Goal: Find specific page/section: Find specific page/section

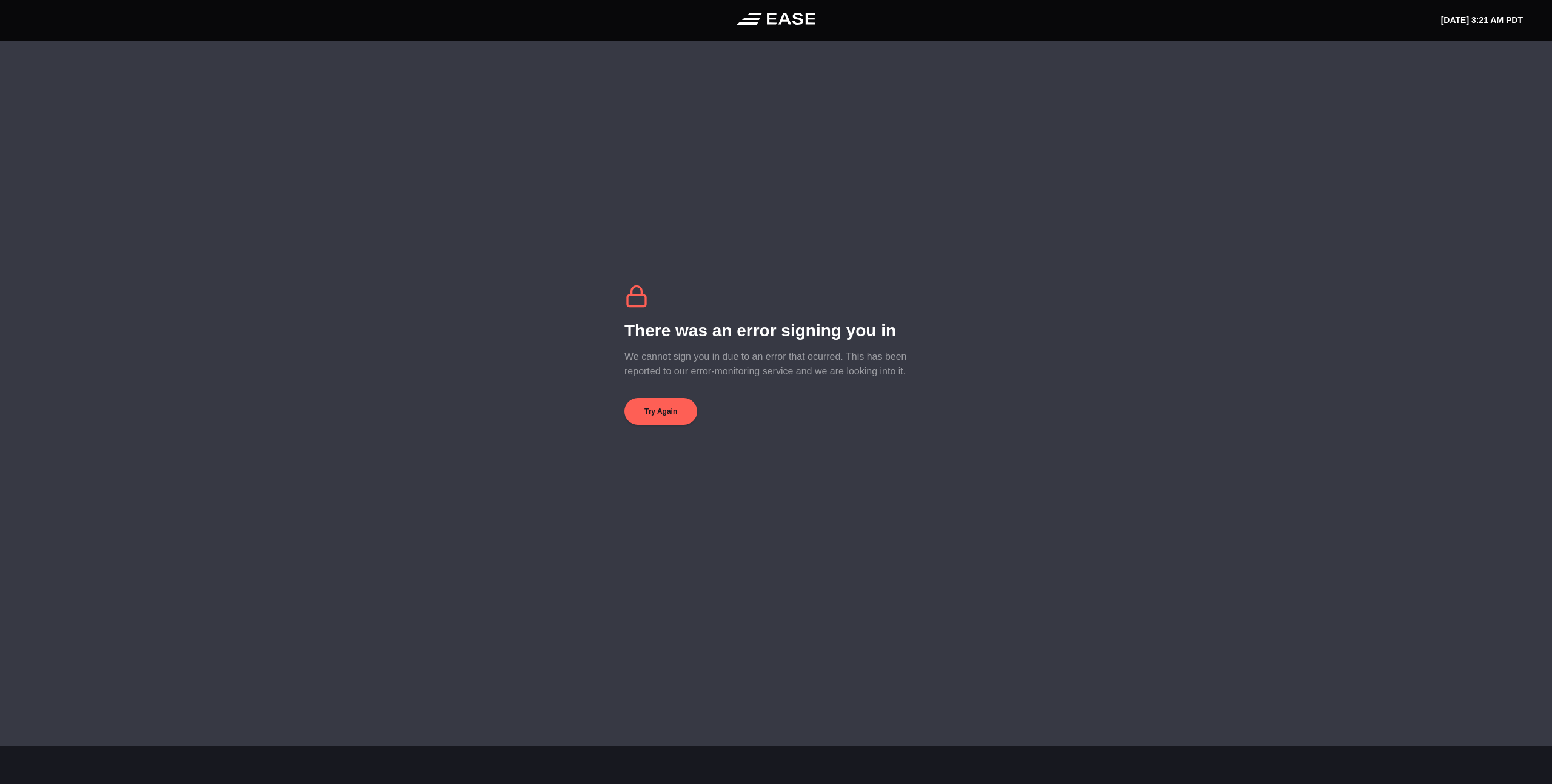
click at [780, 17] on icon at bounding box center [776, 18] width 79 height 12
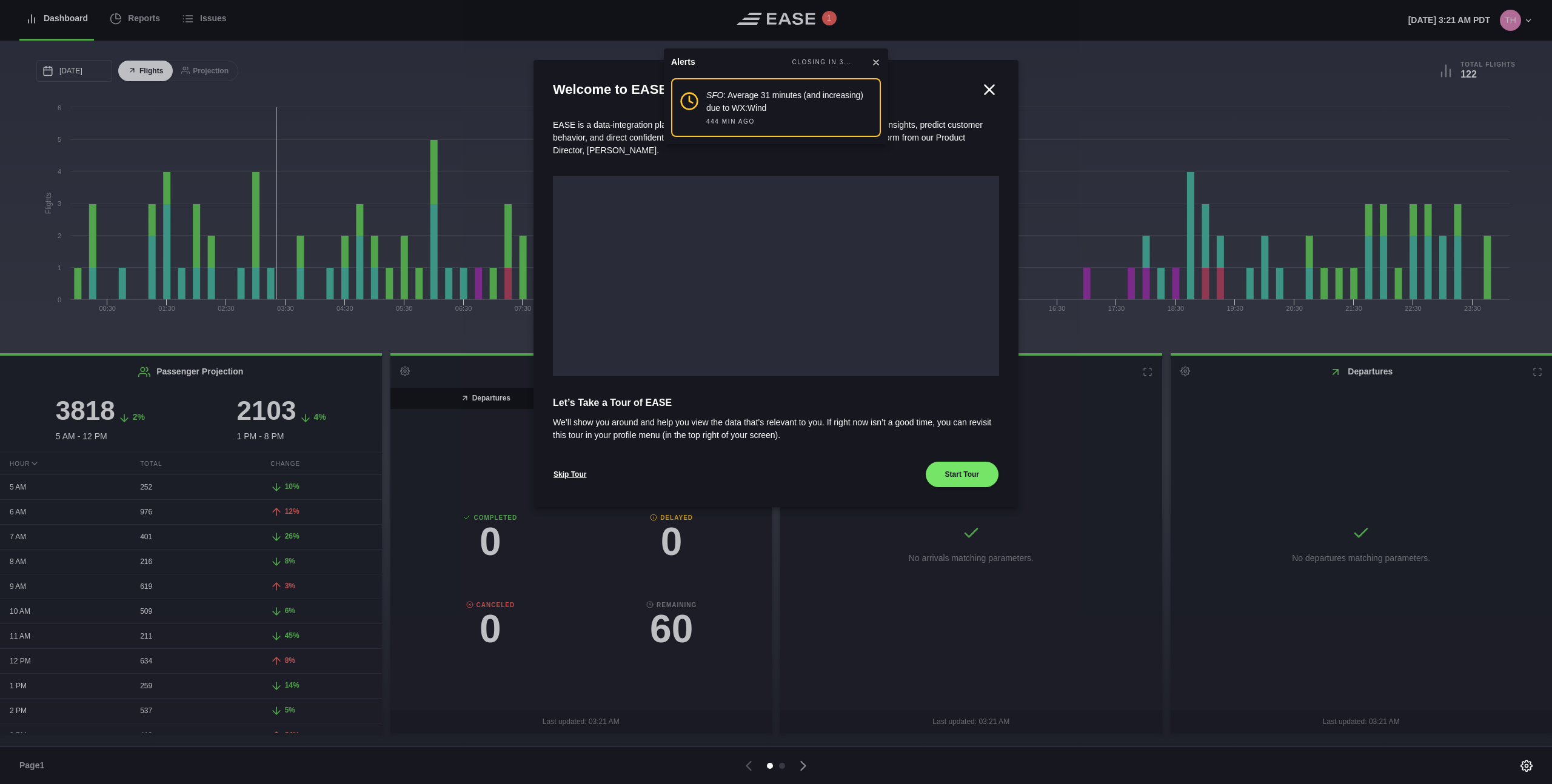
click at [876, 61] on icon at bounding box center [876, 63] width 5 height 5
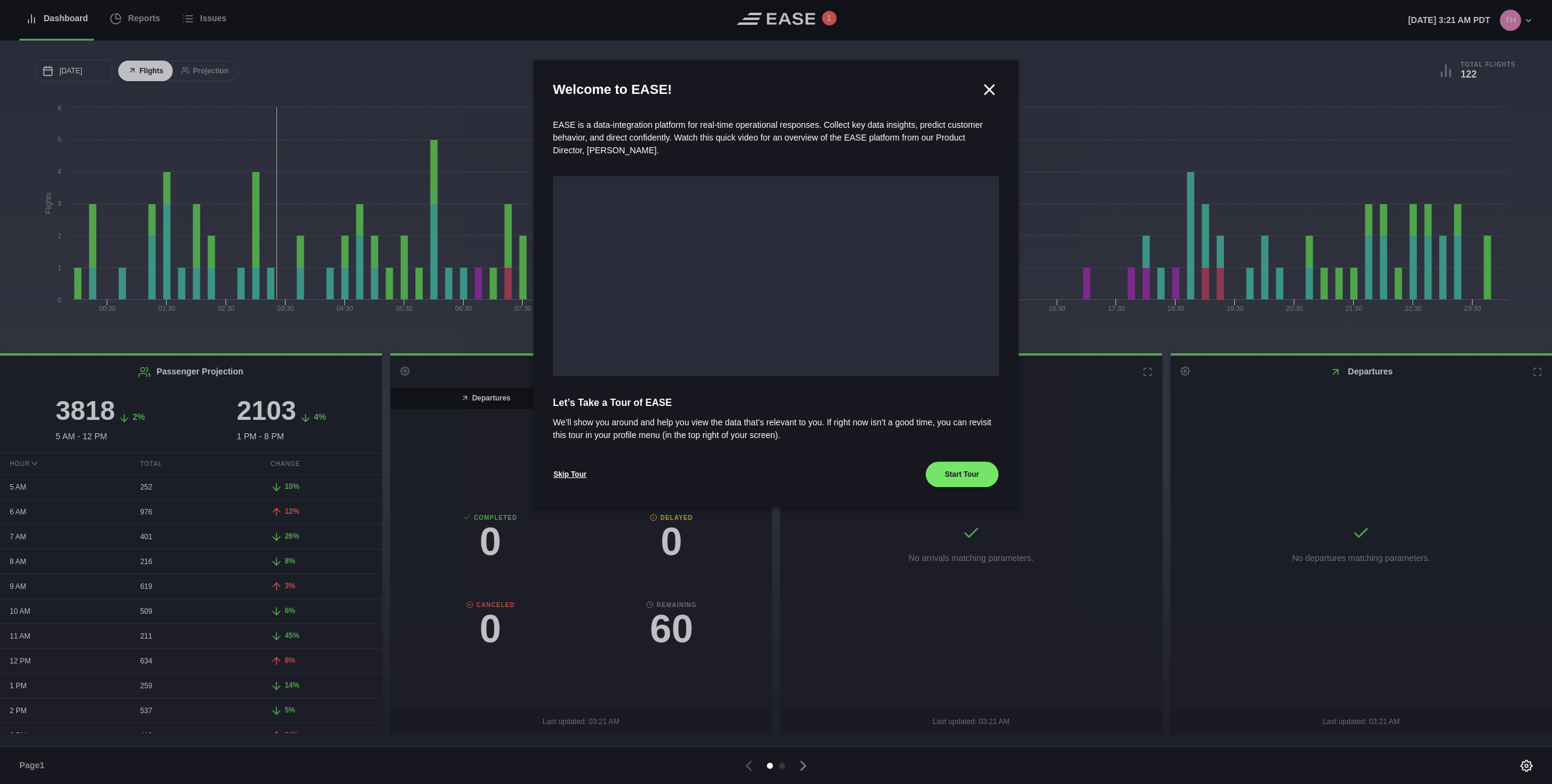
click at [983, 92] on icon at bounding box center [990, 90] width 18 height 18
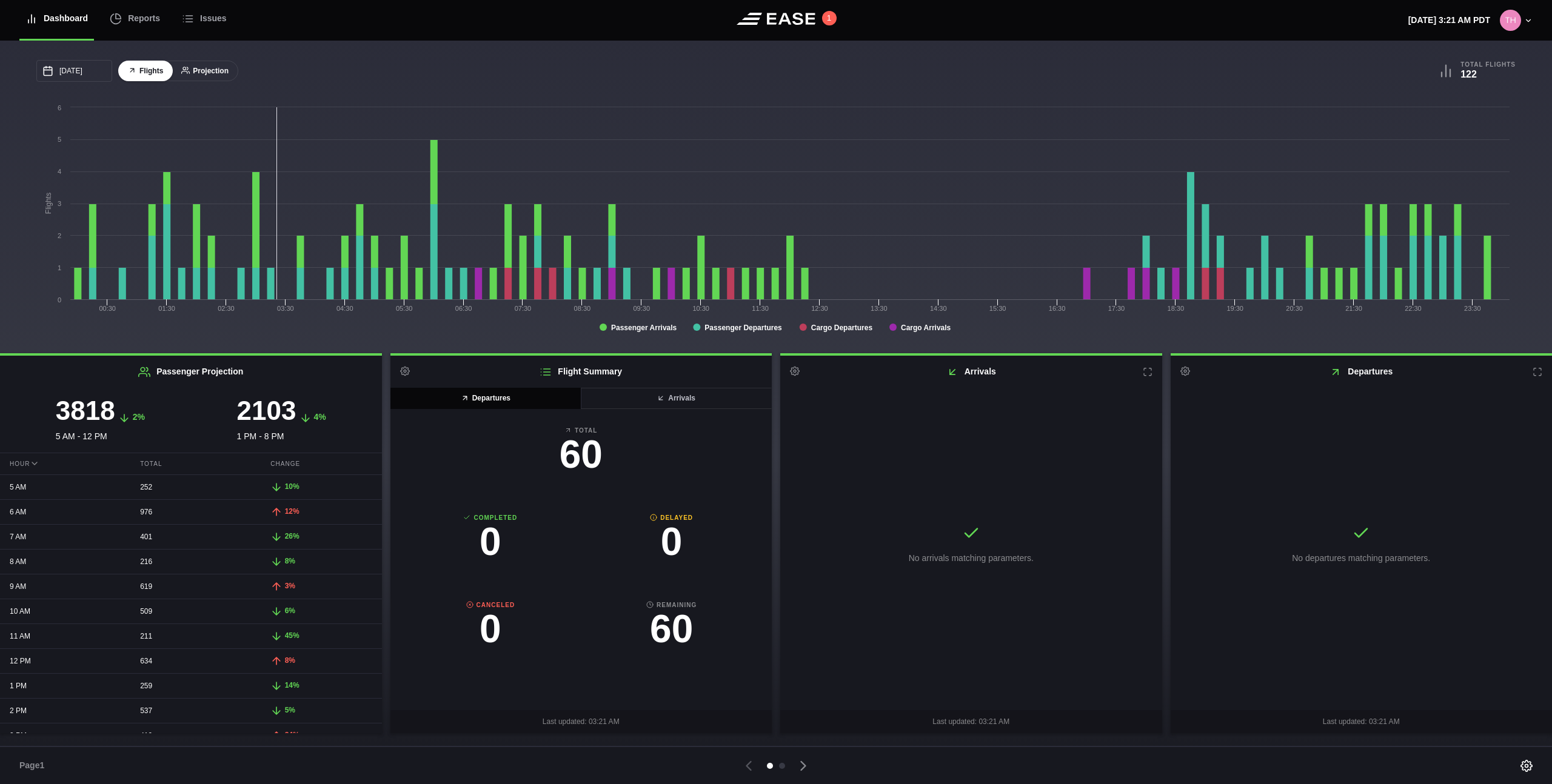
click at [212, 80] on button "Projection" at bounding box center [205, 71] width 67 height 21
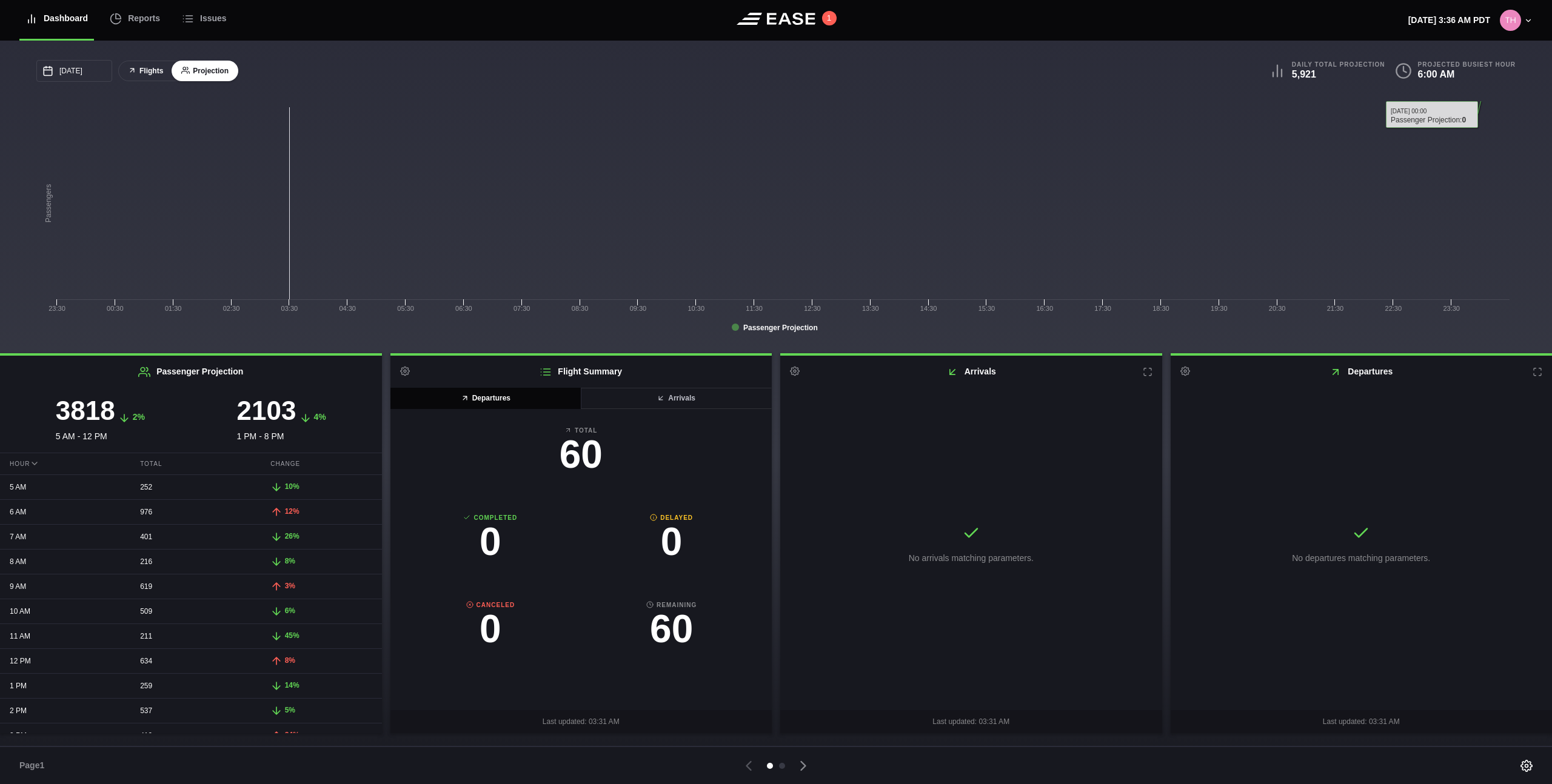
click at [151, 74] on button "Flights" at bounding box center [145, 71] width 54 height 21
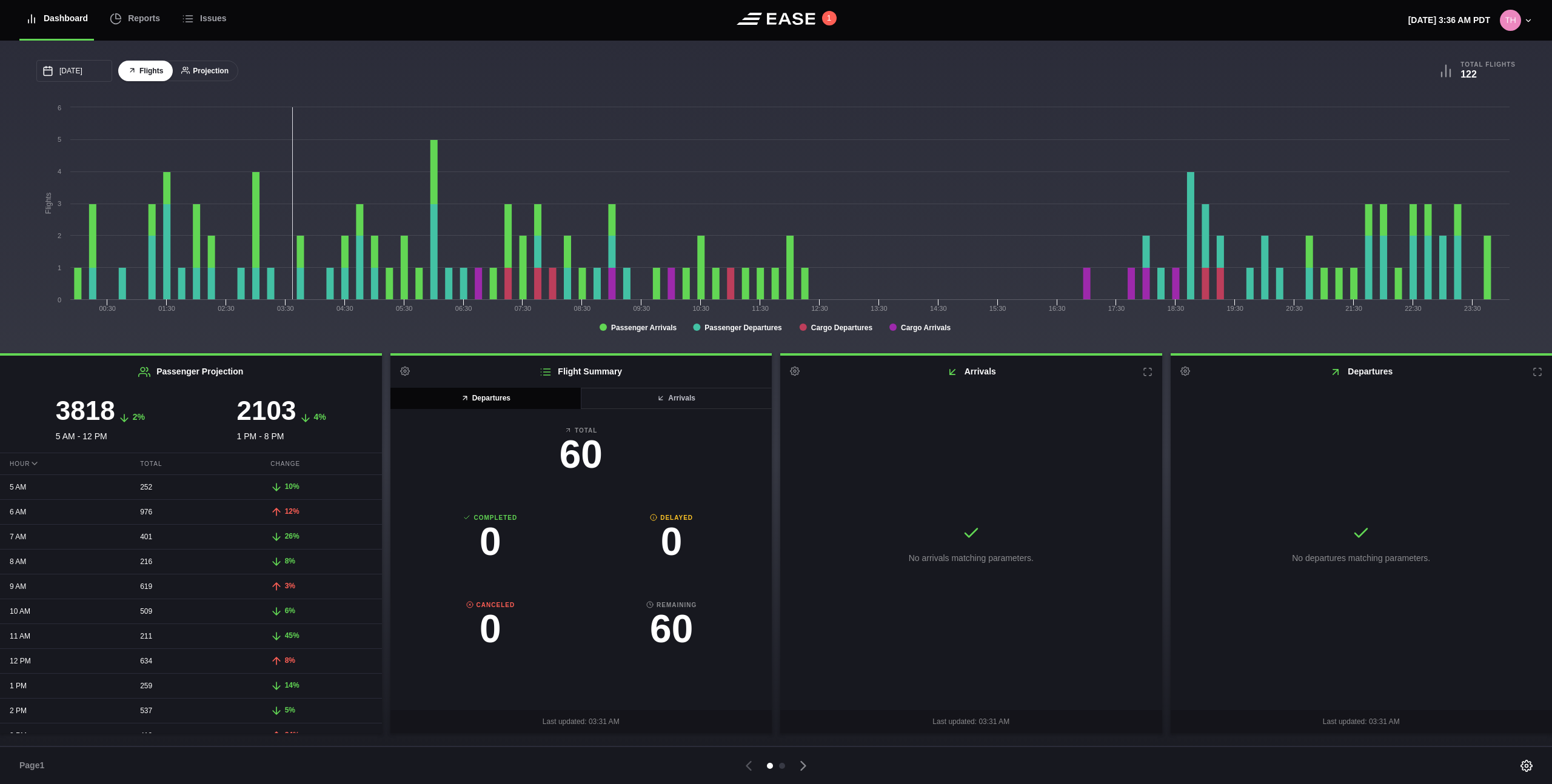
click at [196, 74] on button "Projection" at bounding box center [205, 71] width 67 height 21
